Goal: Navigation & Orientation: Go to known website

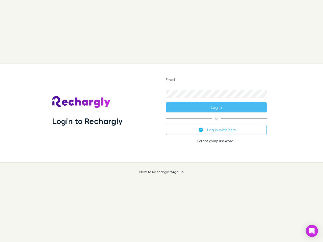
click at [162, 121] on div "Login to Rechargly" at bounding box center [105, 113] width 114 height 98
click at [216, 80] on input "Email" at bounding box center [216, 80] width 101 height 8
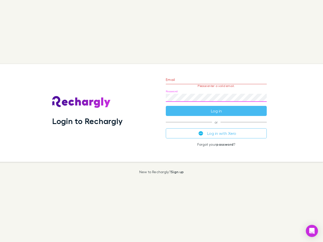
click at [216, 108] on form "Email Please enter a valid email. Password Log in" at bounding box center [216, 94] width 101 height 44
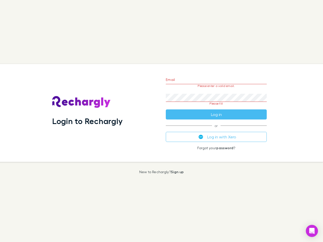
click at [216, 130] on div "Email Please enter a valid email. Password Please fill Log in or Log in with Xe…" at bounding box center [216, 113] width 109 height 98
click at [312, 231] on icon "Open Intercom Messenger" at bounding box center [312, 231] width 5 height 6
